Goal: Book appointment/travel/reservation

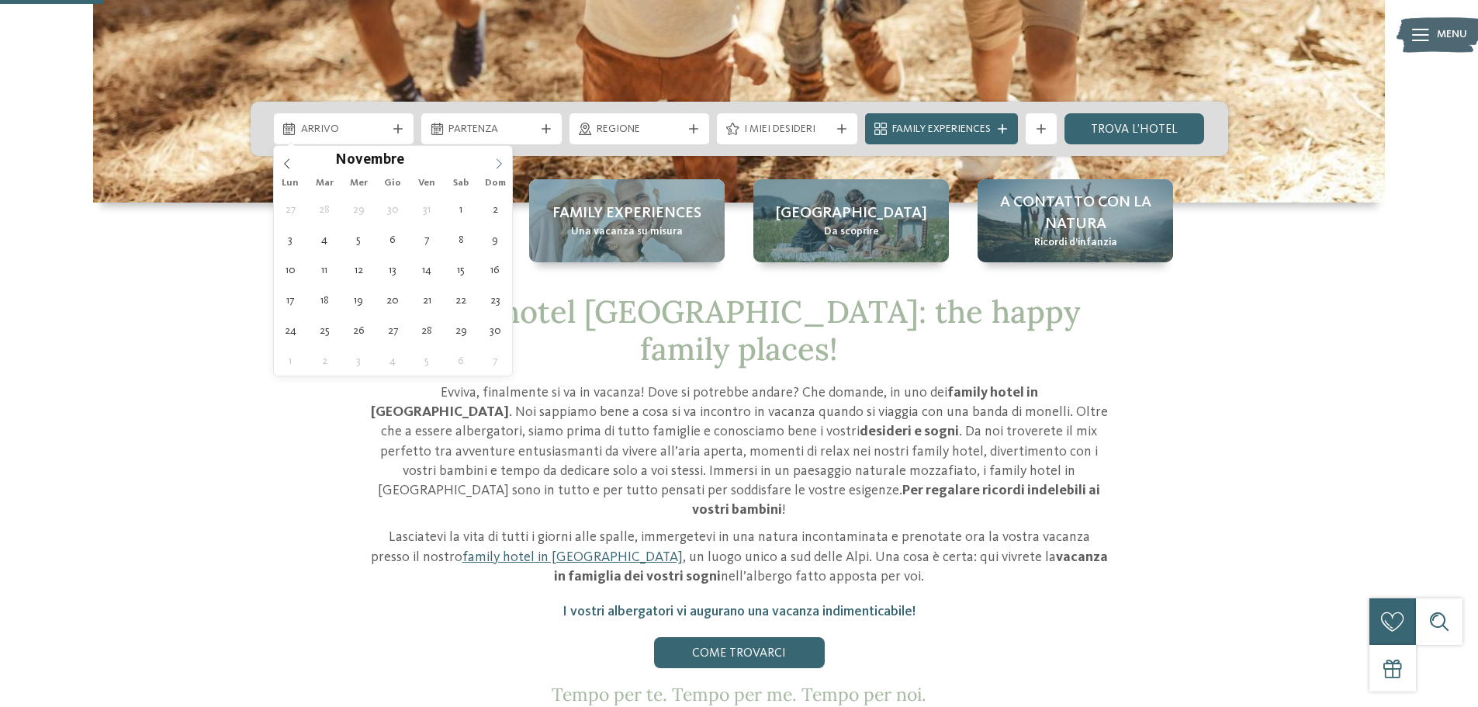
click at [500, 168] on span at bounding box center [499, 159] width 26 height 26
type div "[DATE]"
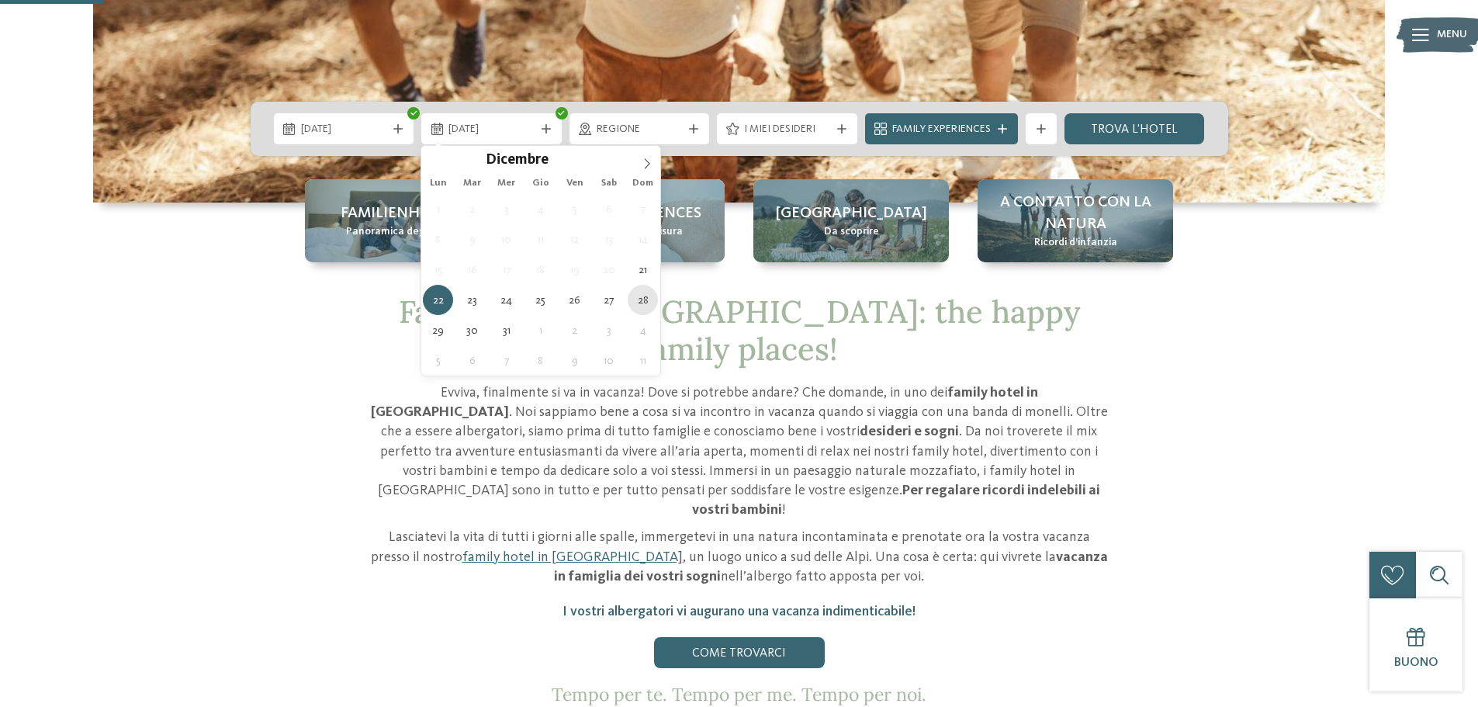
type div "[DATE]"
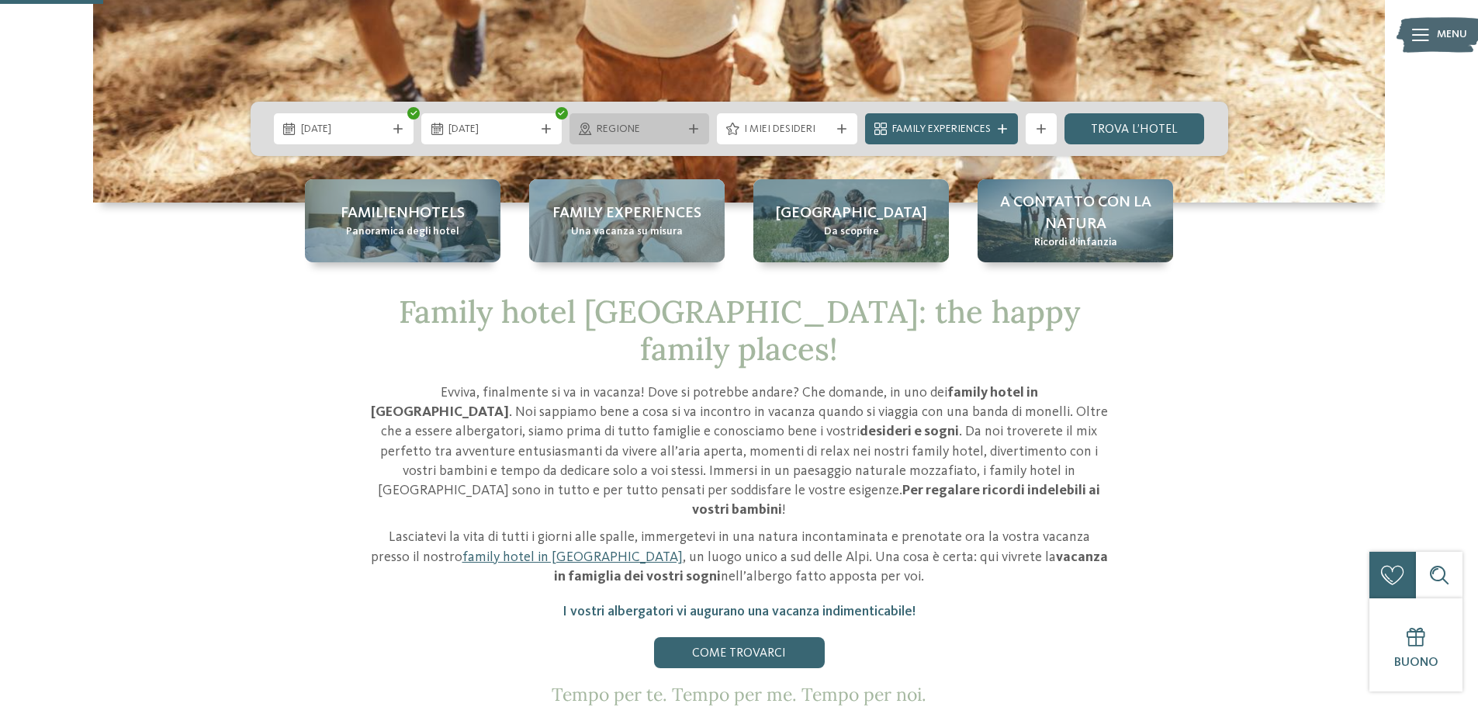
click at [652, 127] on span "Regione" at bounding box center [640, 130] width 86 height 16
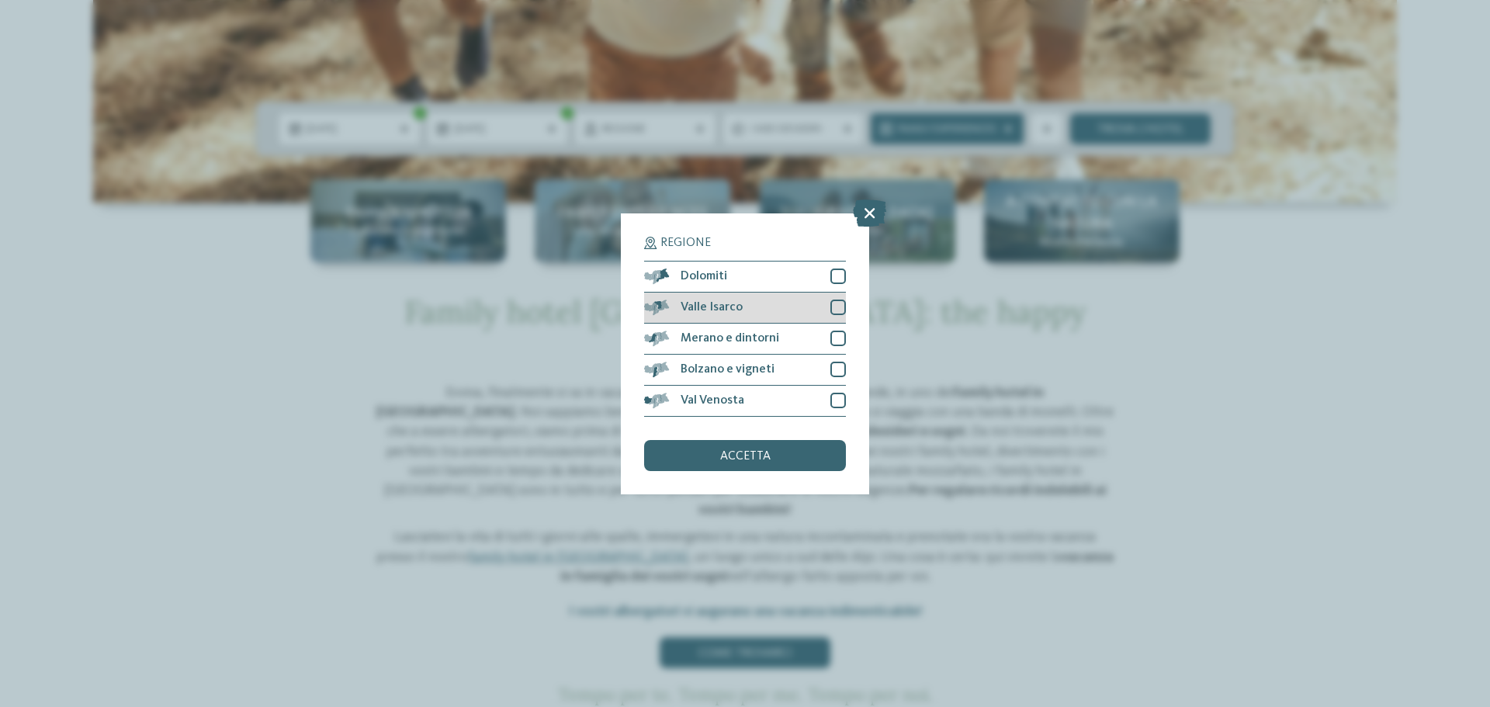
click at [820, 306] on div "Valle Isarco" at bounding box center [745, 307] width 202 height 31
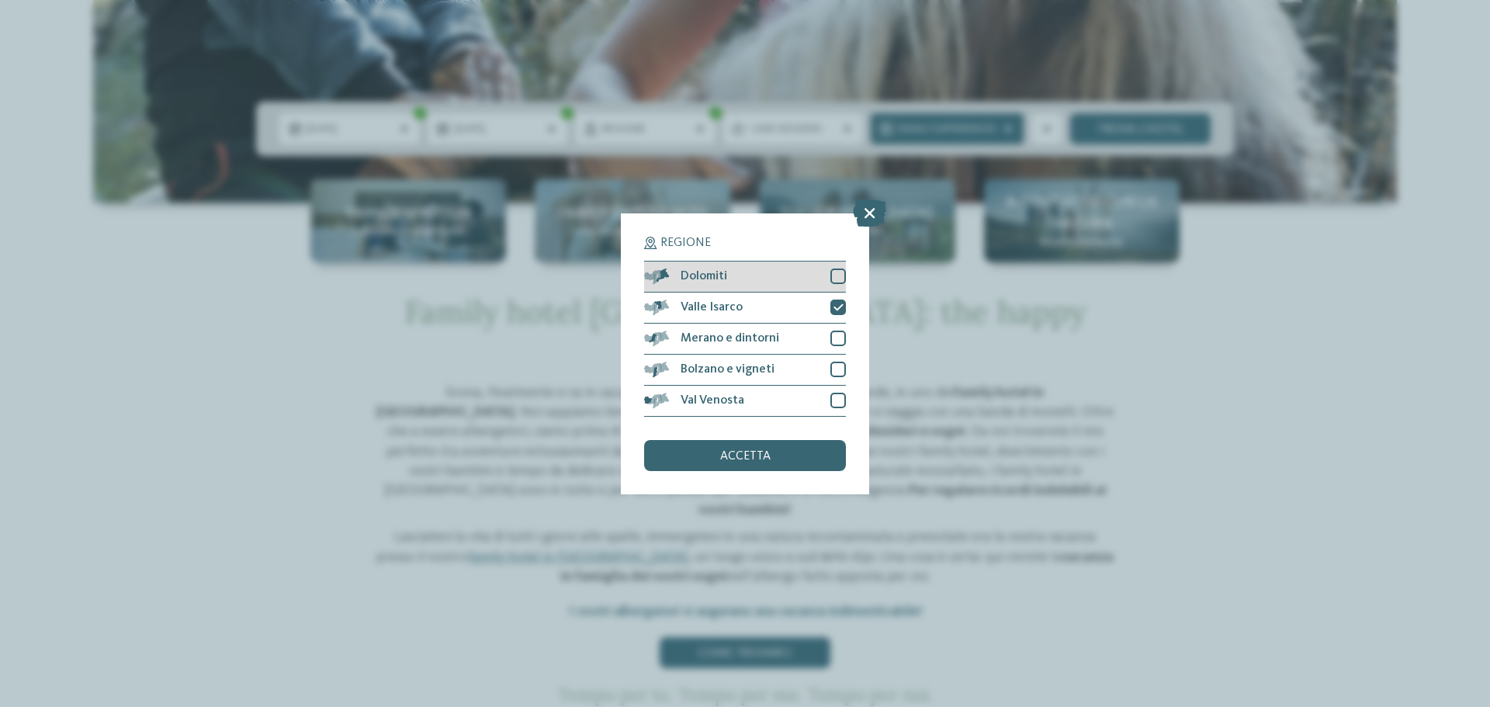
click at [837, 274] on div at bounding box center [838, 276] width 16 height 16
click at [826, 335] on div "Merano e dintorni" at bounding box center [745, 339] width 202 height 31
click at [771, 462] on div "accetta" at bounding box center [745, 455] width 202 height 31
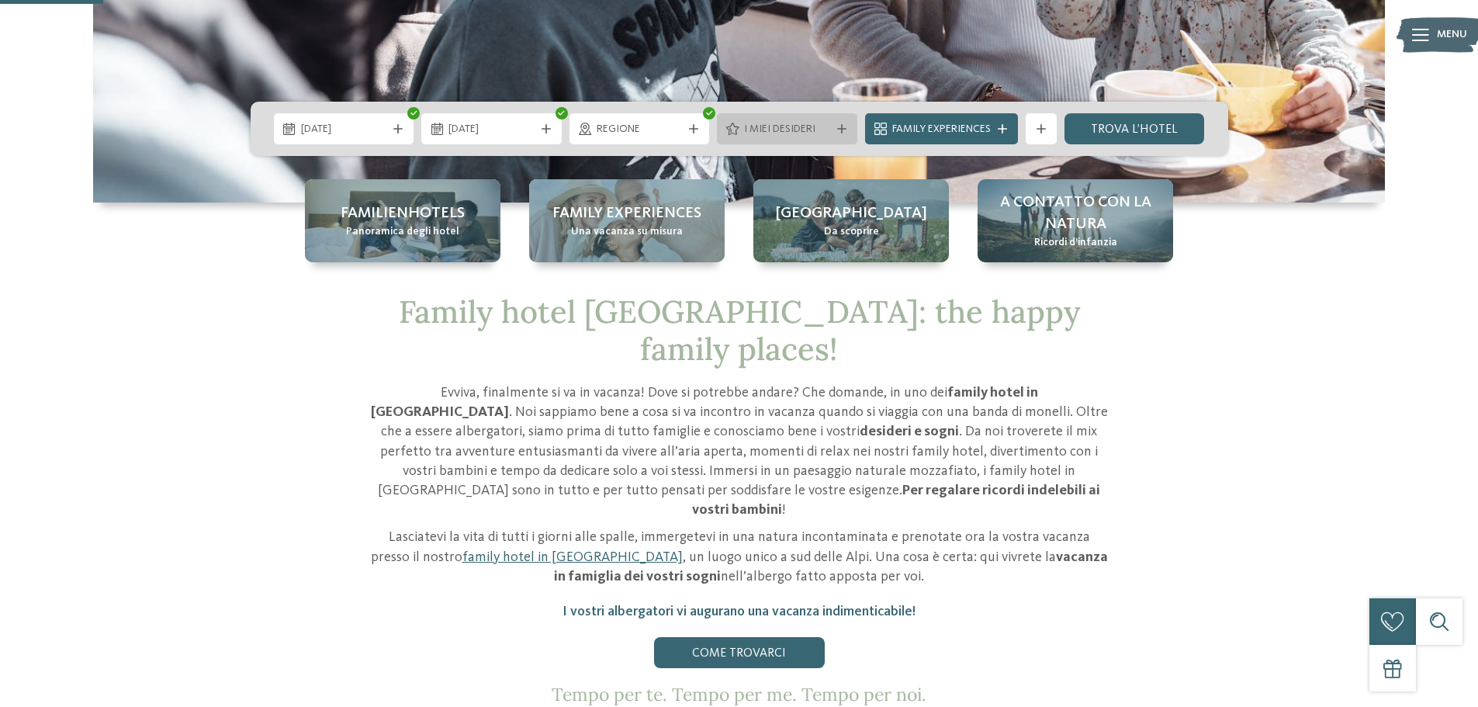
click at [837, 127] on icon at bounding box center [841, 128] width 9 height 9
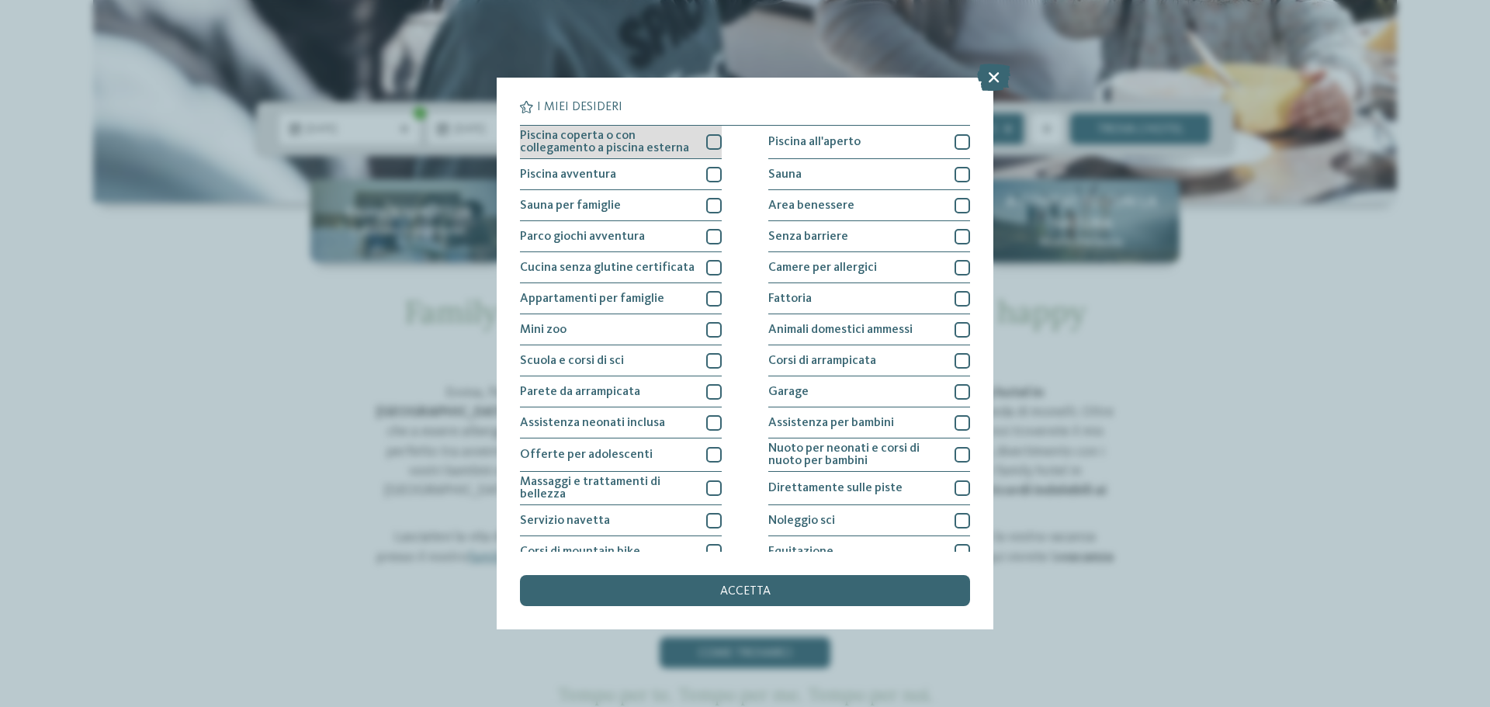
click at [700, 139] on div "Piscina coperta o con collegamento a piscina esterna" at bounding box center [621, 142] width 202 height 33
click at [773, 598] on div "accetta" at bounding box center [745, 590] width 450 height 31
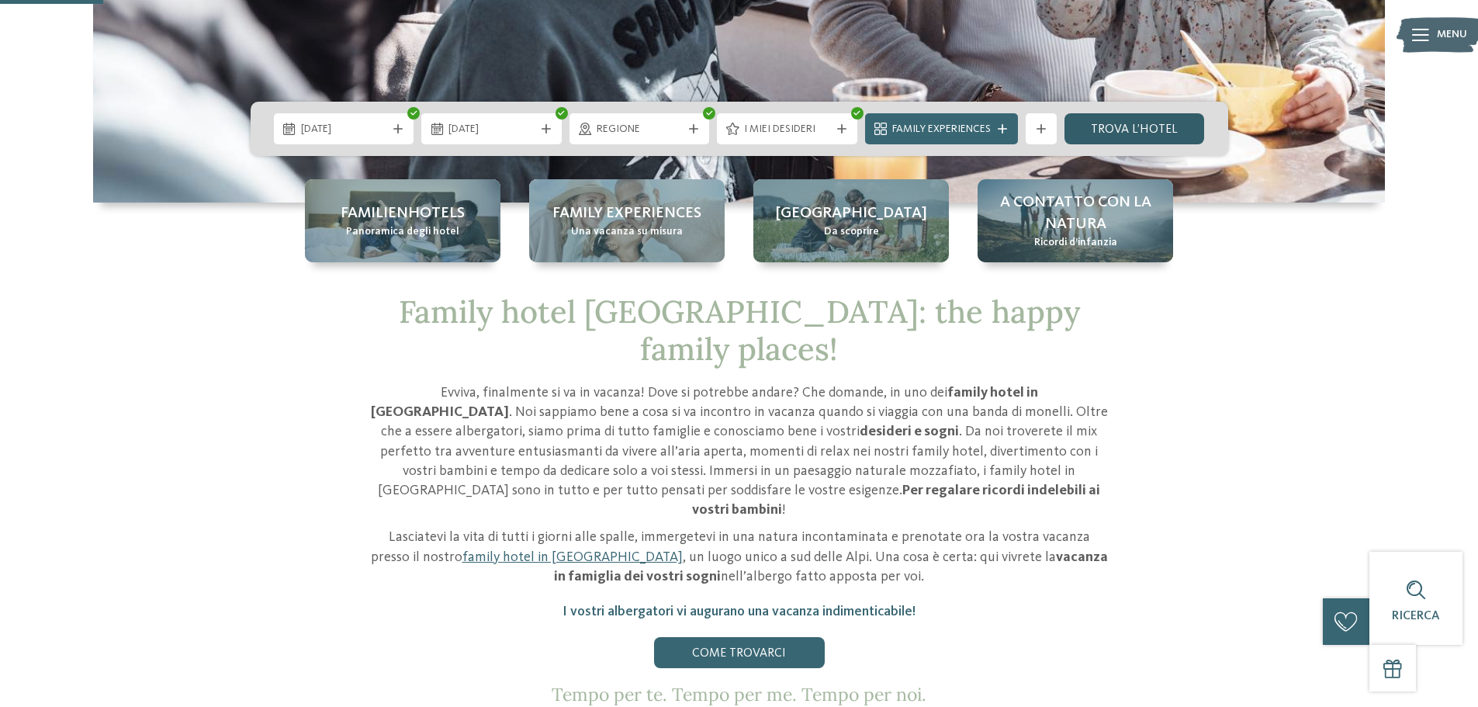
click at [1131, 128] on link "trova l’hotel" at bounding box center [1134, 128] width 140 height 31
